Goal: Navigation & Orientation: Find specific page/section

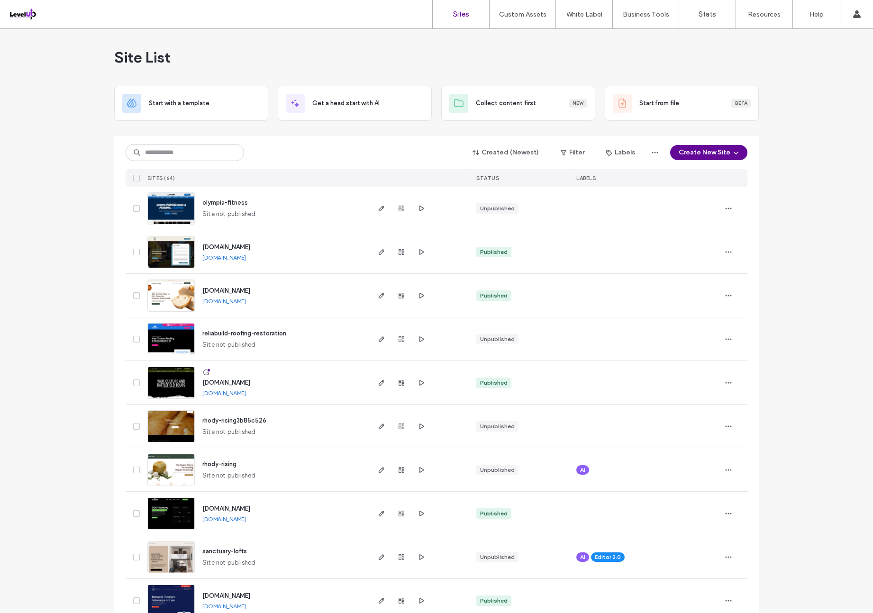
click at [417, 211] on icon "button" at bounding box center [421, 209] width 8 height 8
click at [233, 205] on span "olympia-fitness" at bounding box center [224, 202] width 45 height 7
